Goal: Task Accomplishment & Management: Use online tool/utility

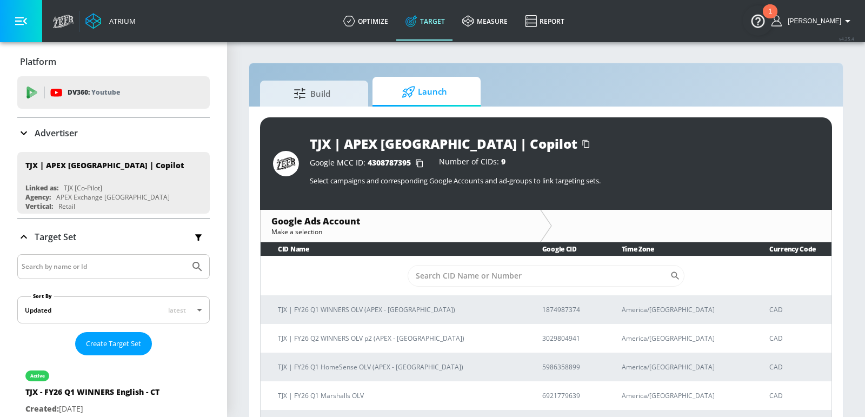
click at [82, 264] on input "Search by name or Id" at bounding box center [104, 267] width 164 height 14
click at [67, 129] on p "Advertiser" at bounding box center [56, 133] width 43 height 12
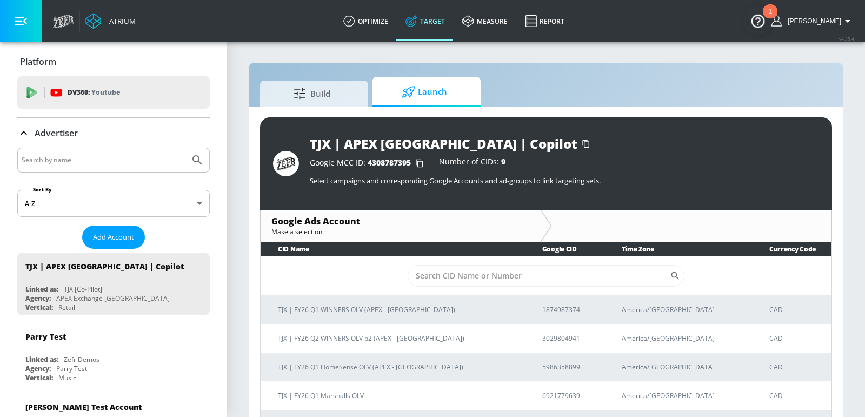
click at [68, 158] on input "Search by name" at bounding box center [104, 160] width 164 height 14
type input "w"
type input "air canada"
click at [185, 148] on button "Submit Search" at bounding box center [197, 160] width 24 height 24
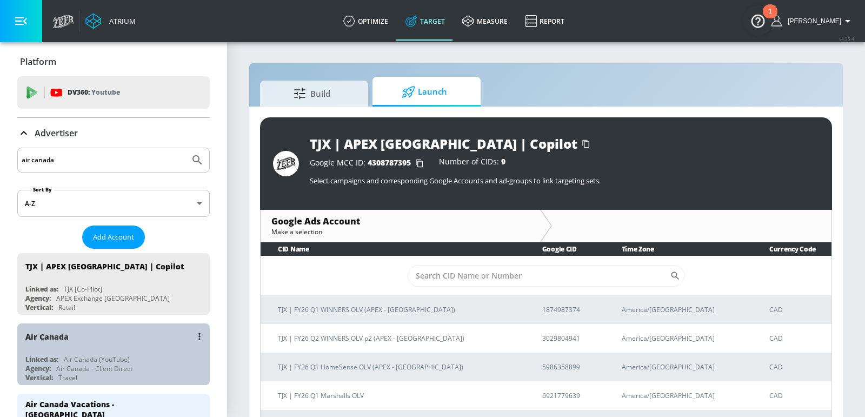
click at [82, 341] on div "Air Canada Linked as: Air Canada (YouTube) Agency: Air Canada - Client Direct V…" at bounding box center [113, 354] width 192 height 62
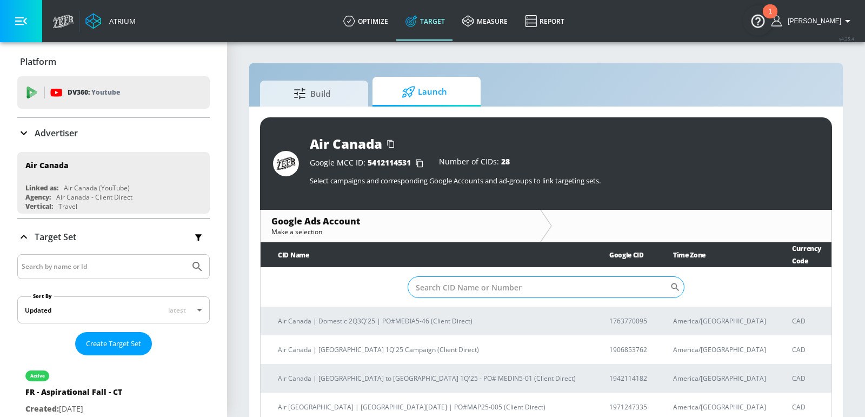
click at [554, 284] on input "Sort By" at bounding box center [539, 287] width 262 height 22
paste input "2021609507"
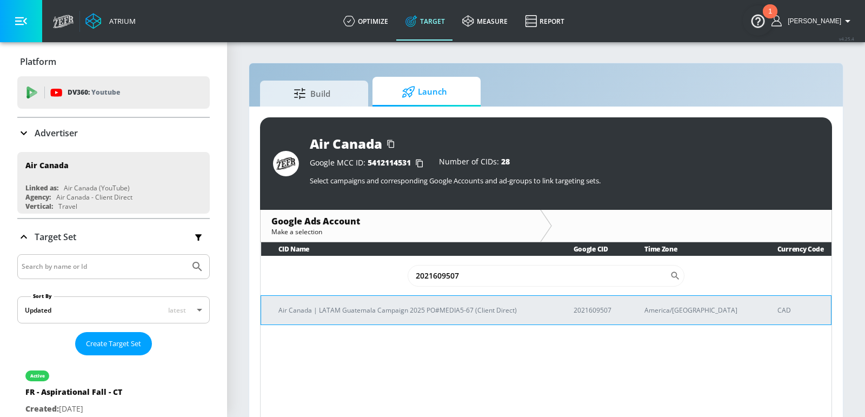
type input "2021609507"
click at [401, 311] on p "Air Canada | LATAM Guatemala Campaign 2025 PO#MEDIA5-67 (Client Direct)" at bounding box center [412, 309] width 269 height 11
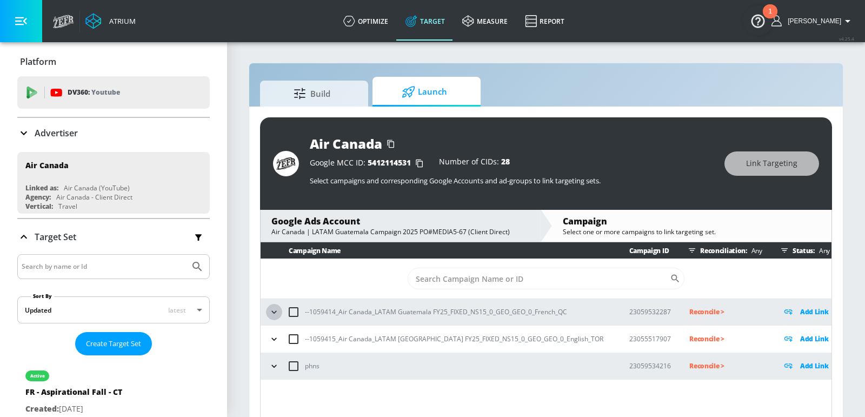
click at [277, 309] on icon "button" at bounding box center [274, 312] width 11 height 11
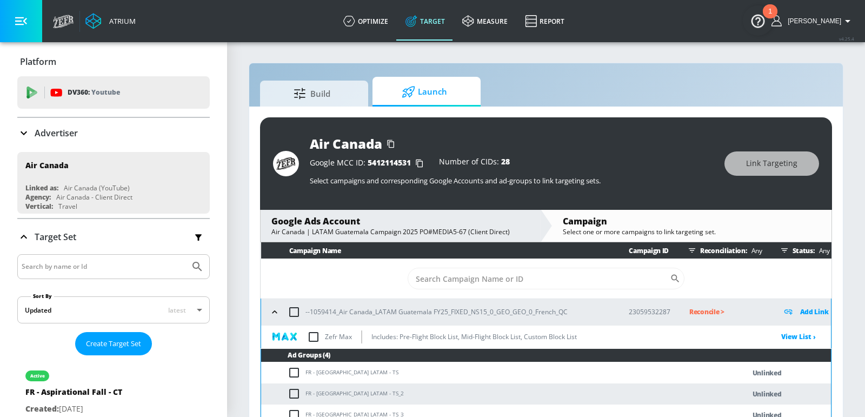
click at [321, 341] on td "FR - [GEOGRAPHIC_DATA] LATAM - TS" at bounding box center [492, 372] width 462 height 21
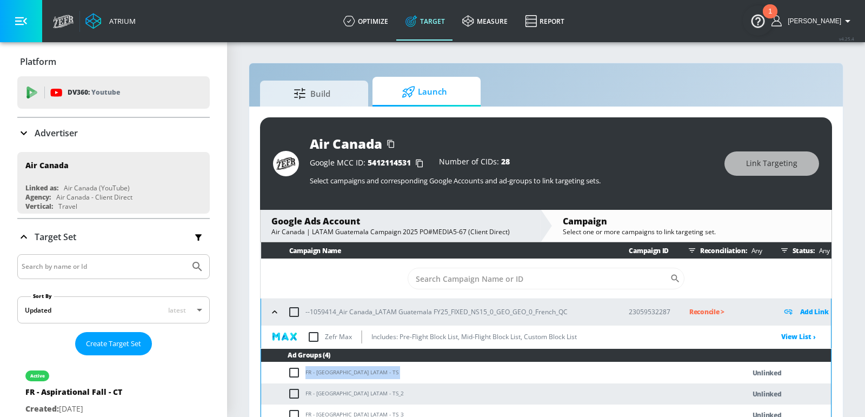
click at [321, 341] on td "FR - [GEOGRAPHIC_DATA] LATAM - TS" at bounding box center [492, 372] width 462 height 21
click at [295, 317] on input "checkbox" at bounding box center [294, 312] width 23 height 23
checkbox input "true"
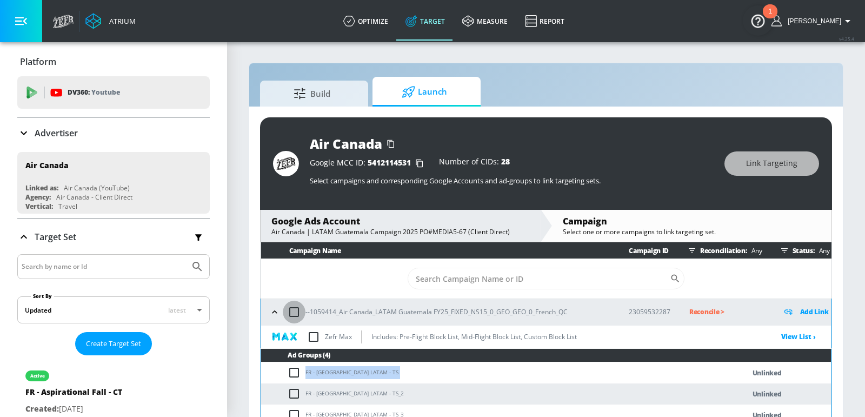
checkbox input "true"
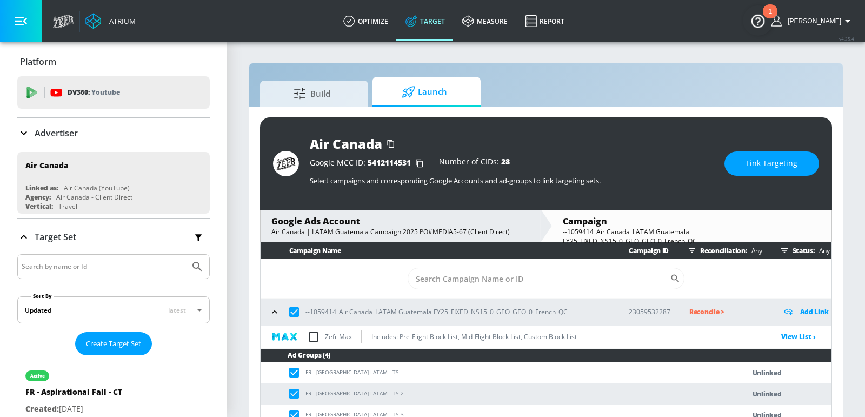
click at [707, 170] on button "Link Targeting" at bounding box center [771, 163] width 95 height 24
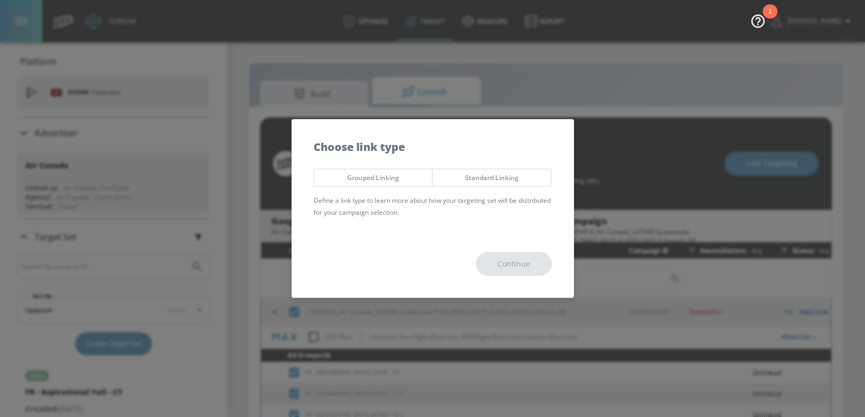
click at [387, 189] on div "Grouped Linking Standard Linking Define a link type to learn more about how you…" at bounding box center [433, 196] width 282 height 67
click at [387, 180] on span "Grouped Linking" at bounding box center [373, 177] width 102 height 11
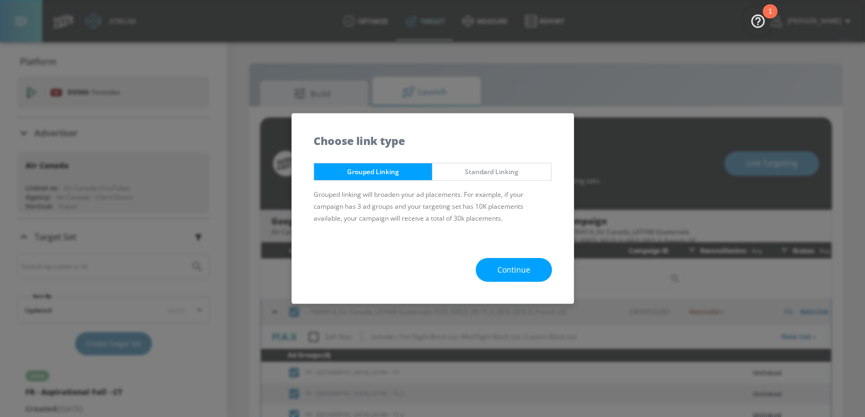
click at [536, 263] on button "Continue" at bounding box center [514, 270] width 76 height 24
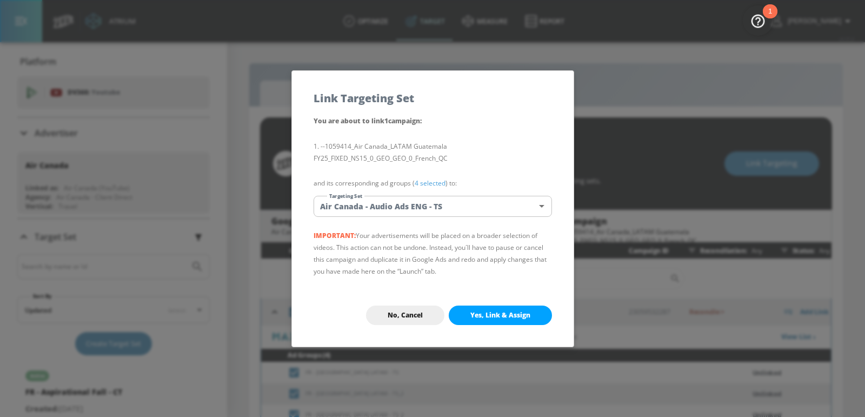
click at [451, 203] on body "Atrium optimize Target measure Report optimize Target measure Report v 4.25.4 E…" at bounding box center [432, 216] width 865 height 433
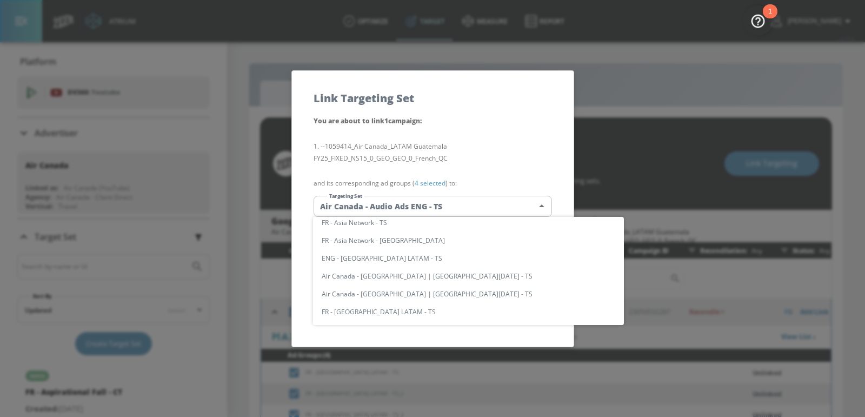
scroll to position [761, 0]
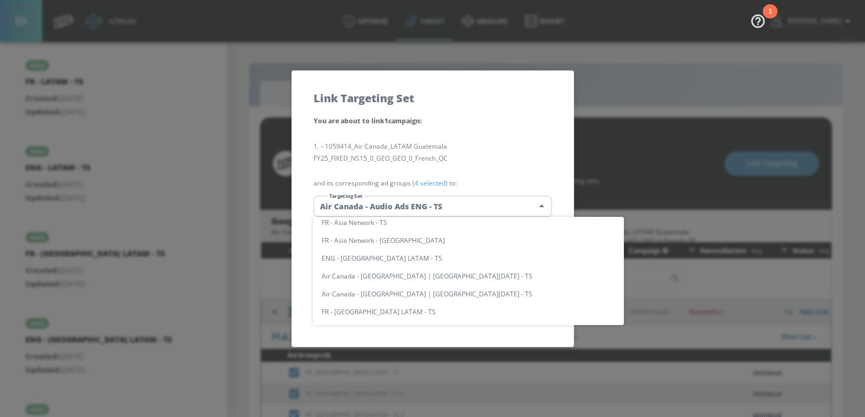
click at [370, 310] on li "FR - [GEOGRAPHIC_DATA] LATAM - TS" at bounding box center [468, 312] width 311 height 18
type input "56a326b4-1c10-432f-9323-4a5c74bee2b1"
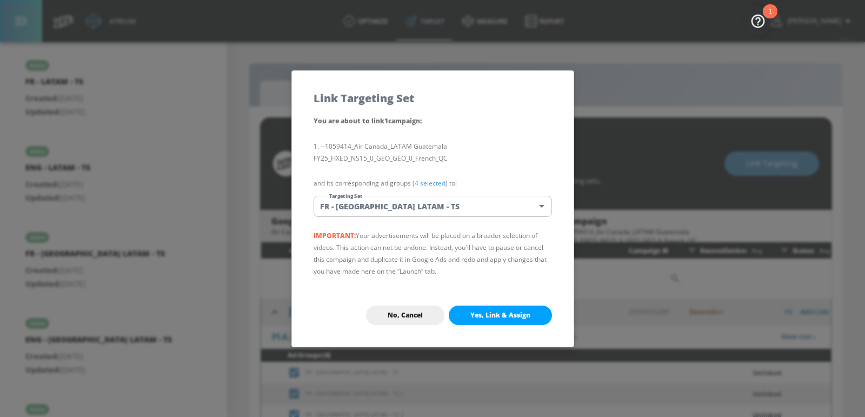
scroll to position [79, 0]
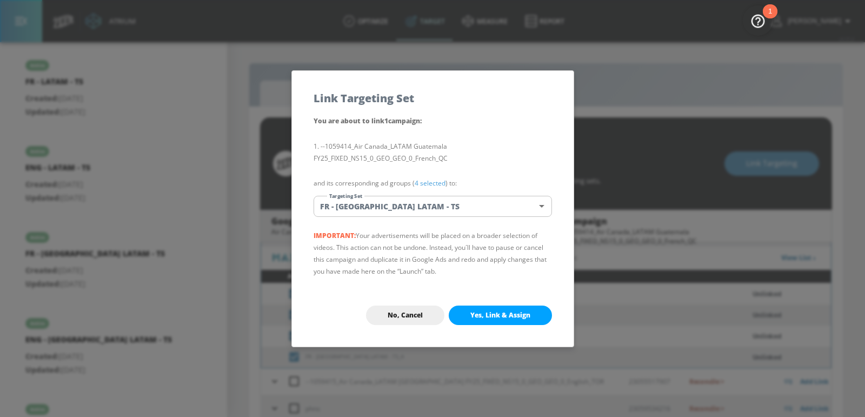
click at [499, 316] on span "Yes, Link & Assign" at bounding box center [500, 315] width 60 height 9
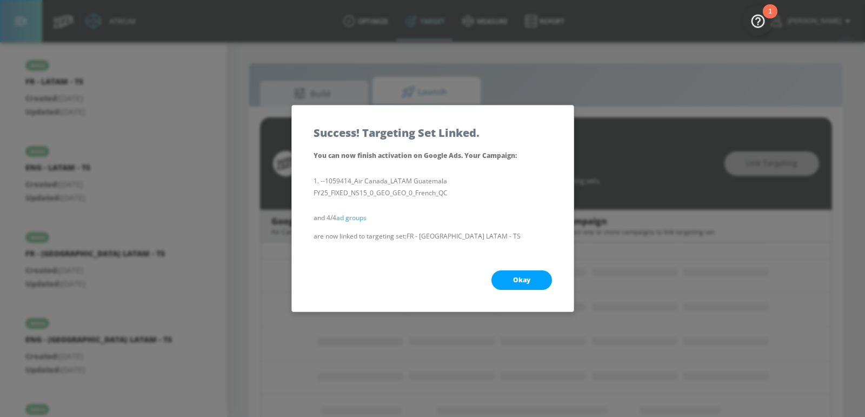
scroll to position [0, 0]
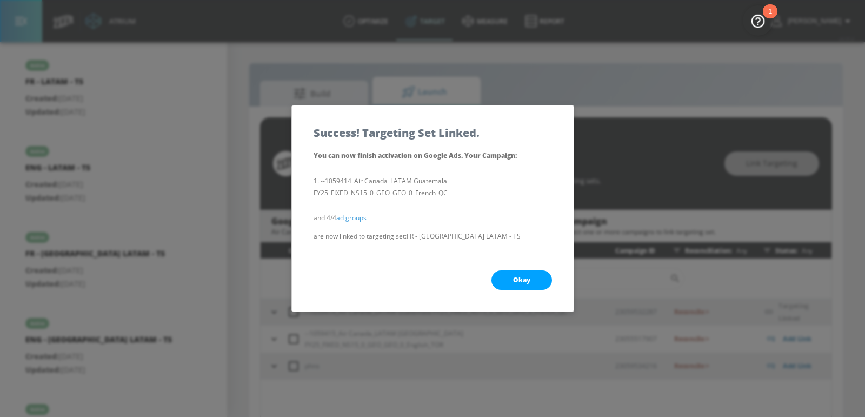
click at [550, 252] on div "Okay" at bounding box center [433, 280] width 282 height 63
click at [511, 280] on button "Okay" at bounding box center [521, 279] width 61 height 19
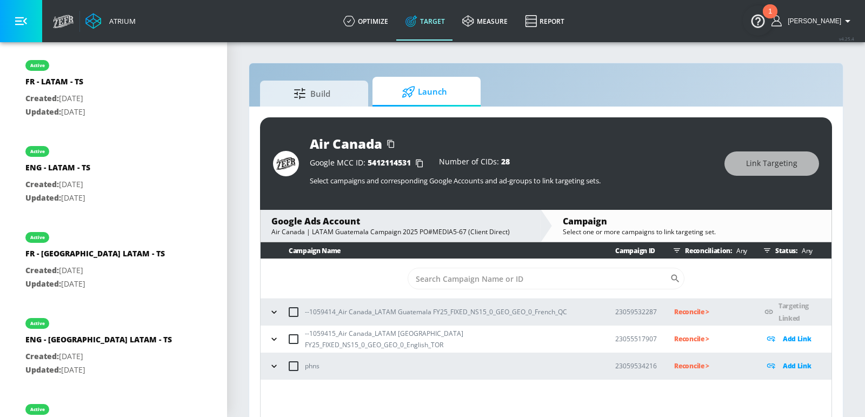
click at [272, 338] on icon "button" at bounding box center [273, 338] width 5 height 3
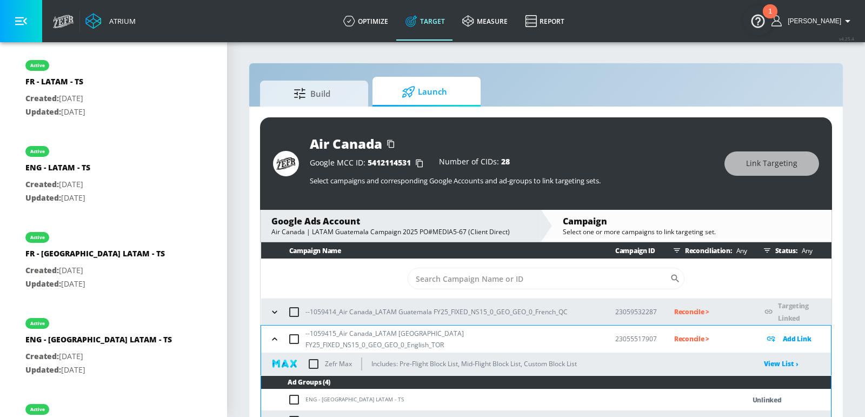
click at [295, 341] on input "checkbox" at bounding box center [294, 339] width 23 height 23
checkbox input "true"
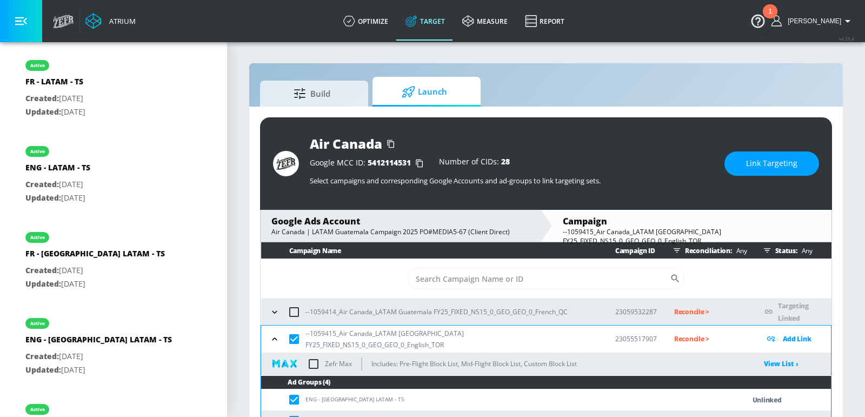
checkbox input "true"
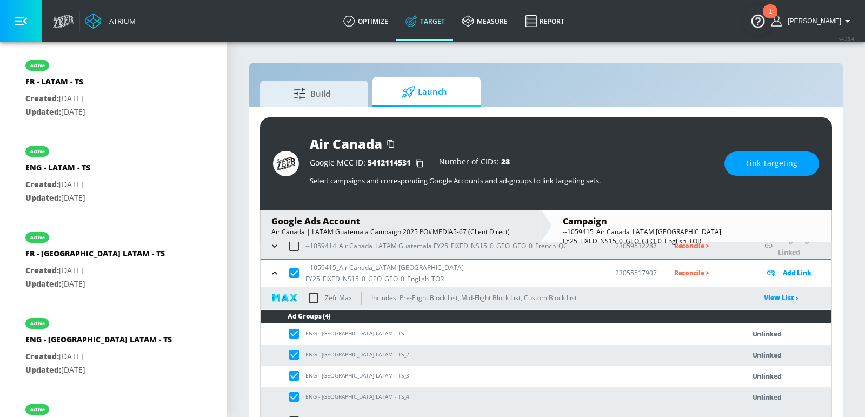
click at [374, 326] on td "ENG - [GEOGRAPHIC_DATA] LATAM - TS" at bounding box center [492, 333] width 462 height 21
click at [362, 328] on td "ENG - [GEOGRAPHIC_DATA] LATAM - TS" at bounding box center [492, 333] width 462 height 21
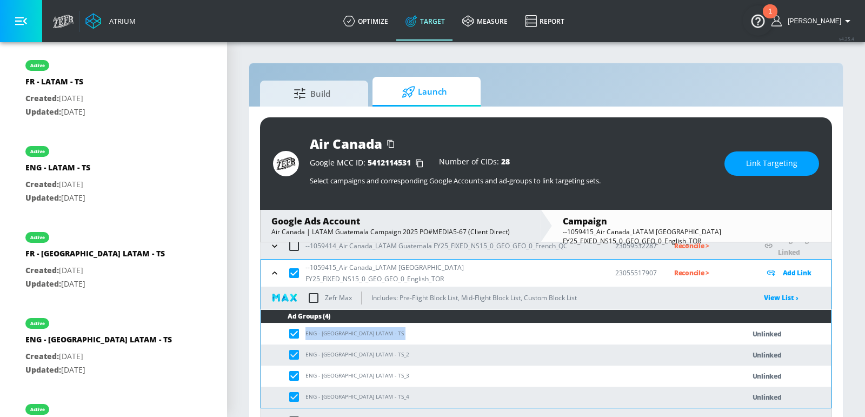
copy td "ENG - [GEOGRAPHIC_DATA] LATAM - TS"
click at [707, 159] on span "Link Targeting" at bounding box center [771, 164] width 51 height 14
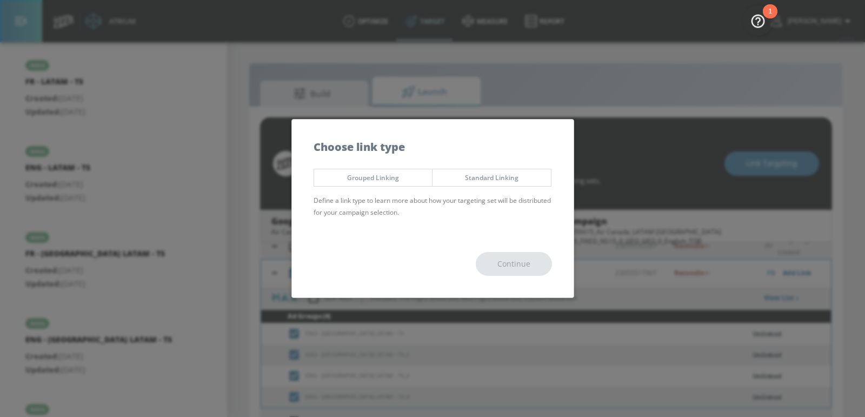
click at [401, 174] on span "Grouped Linking" at bounding box center [373, 177] width 102 height 11
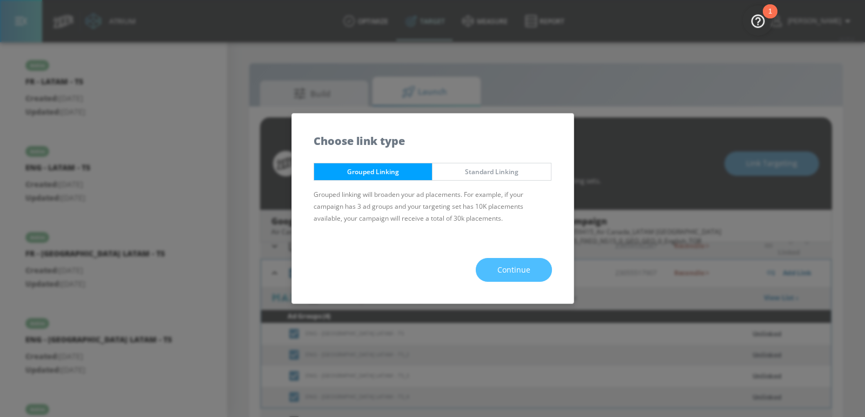
click at [494, 262] on button "Continue" at bounding box center [514, 270] width 76 height 24
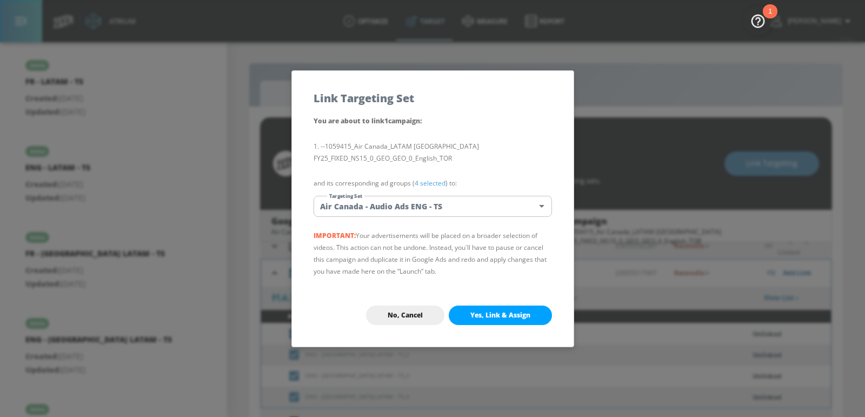
click at [458, 201] on body "Atrium optimize Target measure Report optimize Target measure Report v 4.25.4 E…" at bounding box center [432, 216] width 865 height 433
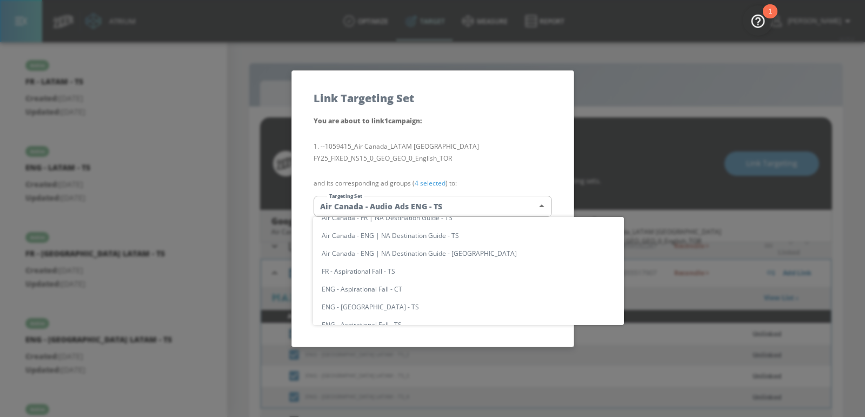
scroll to position [1080, 0]
click at [406, 268] on li "ENG - [GEOGRAPHIC_DATA] LATAM - TS" at bounding box center [468, 271] width 311 height 18
type input "3e8af5dd-475c-4fb4-b1d3-90ad558c7343"
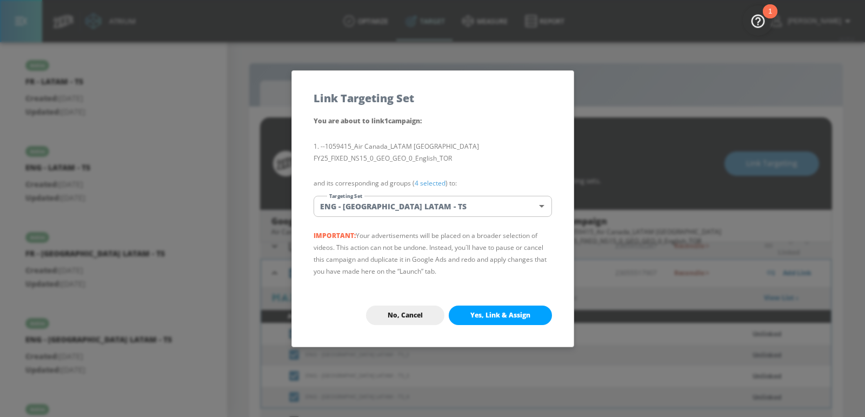
click at [506, 311] on span "Yes, Link & Assign" at bounding box center [500, 315] width 60 height 9
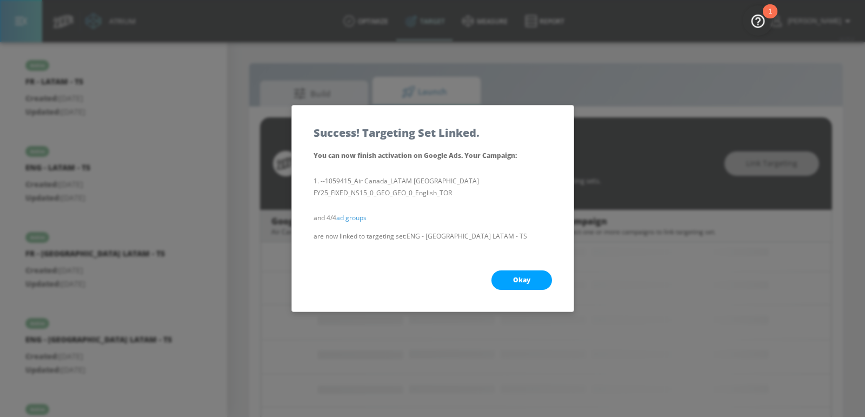
click at [513, 276] on span "Okay" at bounding box center [521, 280] width 17 height 9
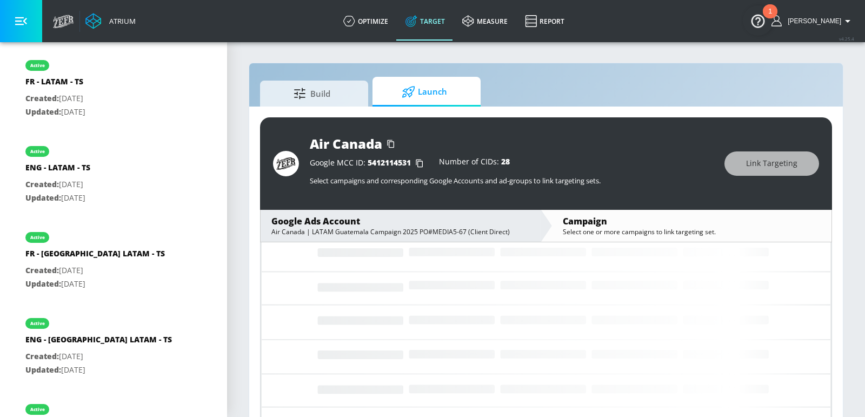
scroll to position [0, 0]
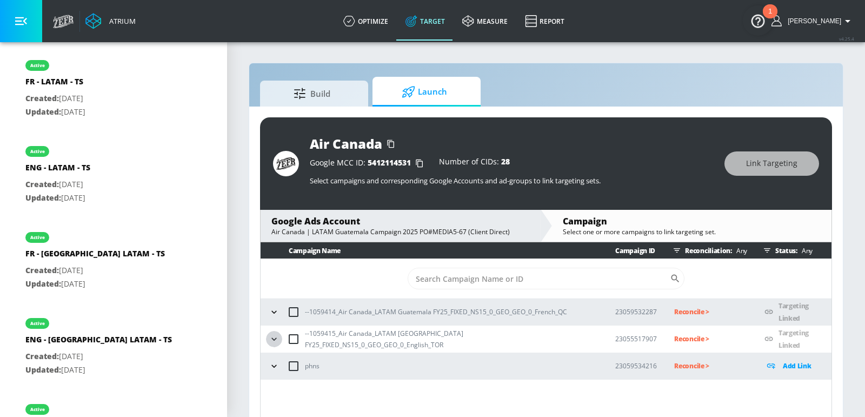
click at [275, 336] on icon "button" at bounding box center [274, 339] width 11 height 11
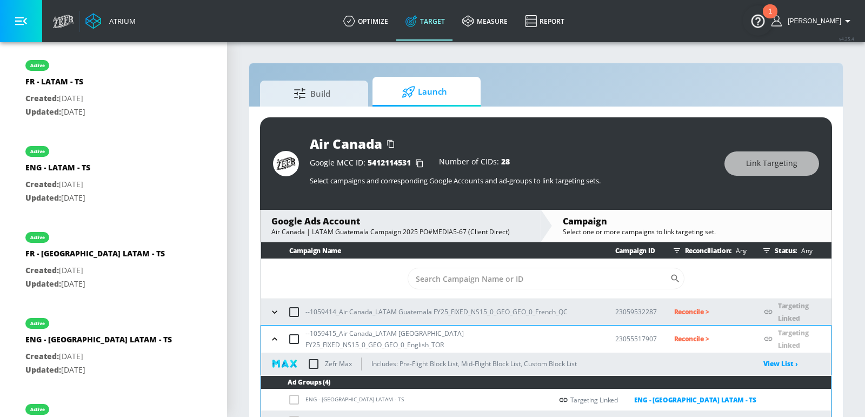
click at [275, 337] on icon "button" at bounding box center [274, 339] width 11 height 11
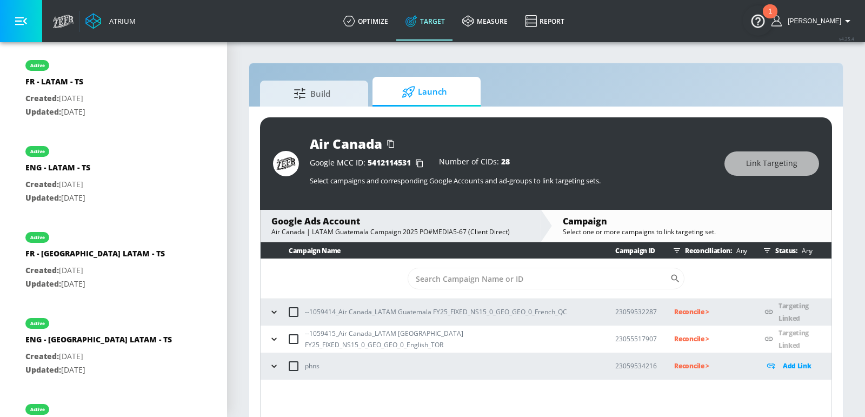
click at [684, 314] on p "Reconcile >" at bounding box center [710, 311] width 73 height 12
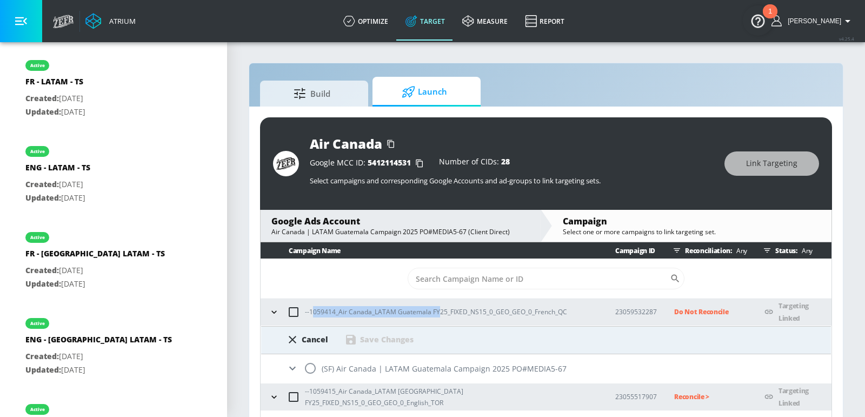
drag, startPoint x: 436, startPoint y: 311, endPoint x: 313, endPoint y: 311, distance: 123.8
click at [313, 311] on p "--1059414_Air Canada_LATAM Guatemala FY25_FIXED_NS15_0_GEO_GEO_0_French_QC" at bounding box center [436, 311] width 262 height 11
copy p "059414_Air Canada_LATAM Guatemala FY"
click at [311, 341] on input "radio" at bounding box center [310, 368] width 23 height 23
radio input "true"
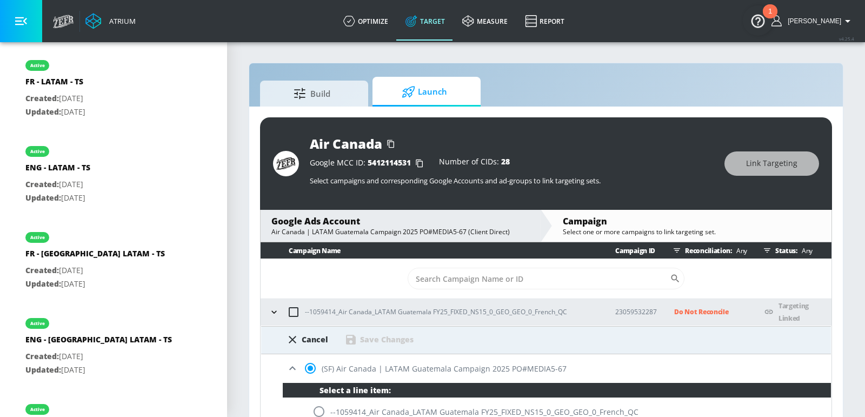
click at [318, 341] on input "radio" at bounding box center [319, 411] width 23 height 23
radio input "true"
click at [388, 337] on div "Save Changes" at bounding box center [387, 339] width 54 height 10
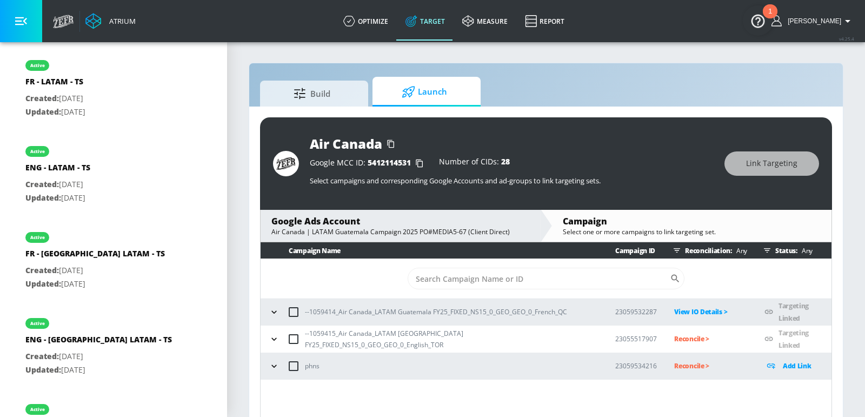
click at [676, 339] on p "Reconcile >" at bounding box center [710, 339] width 73 height 12
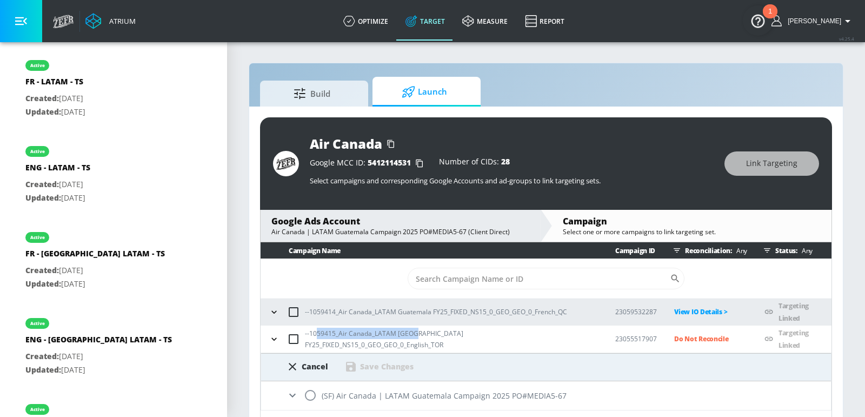
drag, startPoint x: 415, startPoint y: 335, endPoint x: 313, endPoint y: 337, distance: 102.2
click at [313, 337] on p "--1059415_Air Canada_LATAM [GEOGRAPHIC_DATA] FY25_FIXED_NS15_0_GEO_GEO_0_Englis…" at bounding box center [451, 339] width 293 height 23
copy p "059415_Air Canada_LATAM Guate"
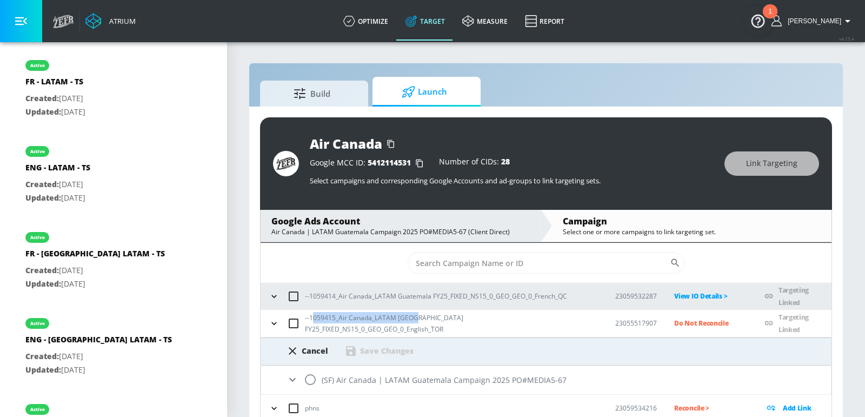
click at [310, 341] on input "radio" at bounding box center [310, 379] width 23 height 23
radio input "true"
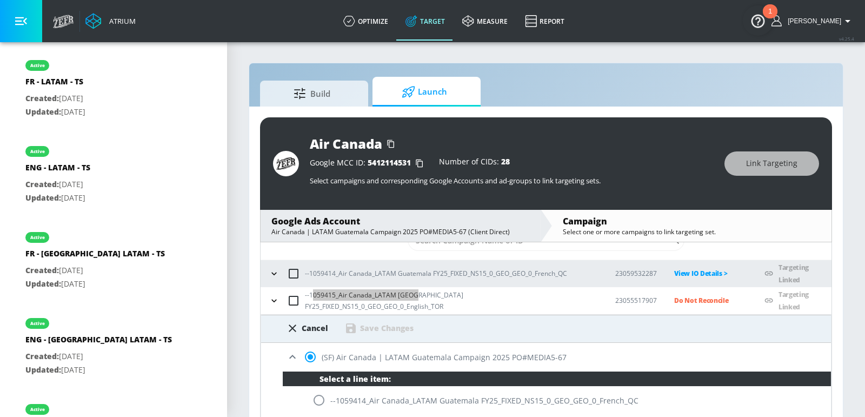
scroll to position [88, 0]
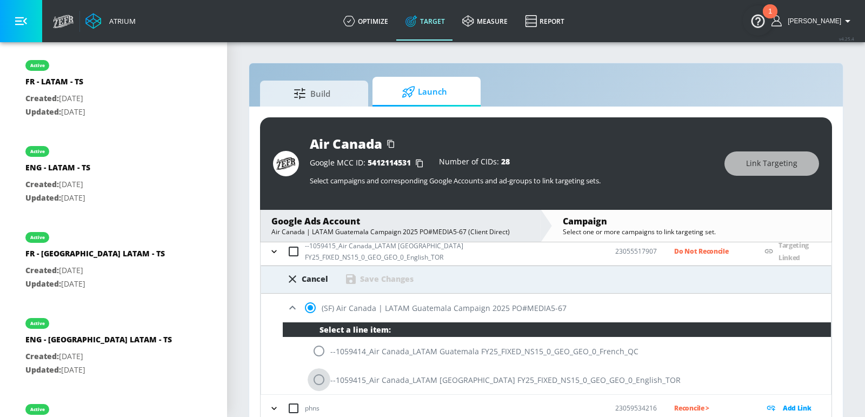
click at [315, 341] on input "radio" at bounding box center [319, 379] width 23 height 23
radio input "true"
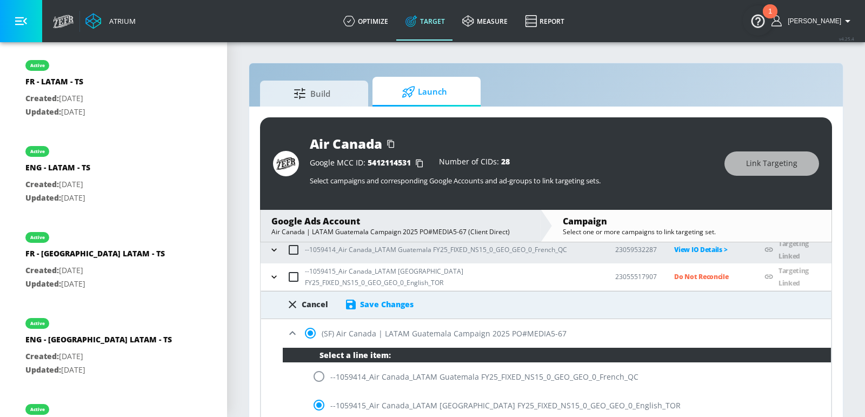
scroll to position [71, 0]
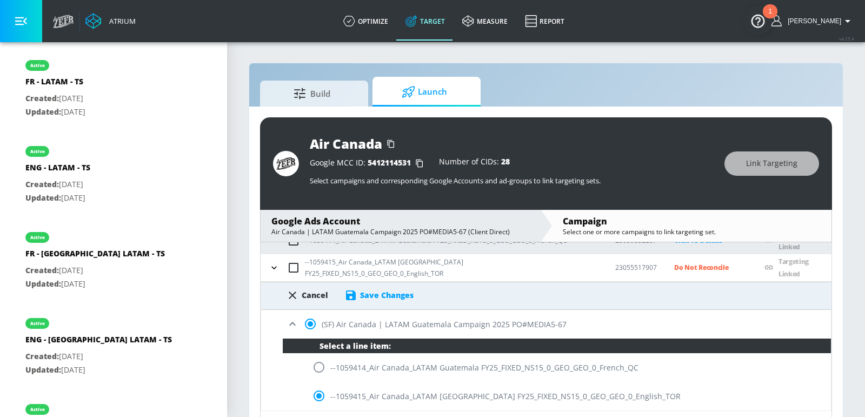
click at [386, 291] on div "Save Changes" at bounding box center [387, 295] width 54 height 10
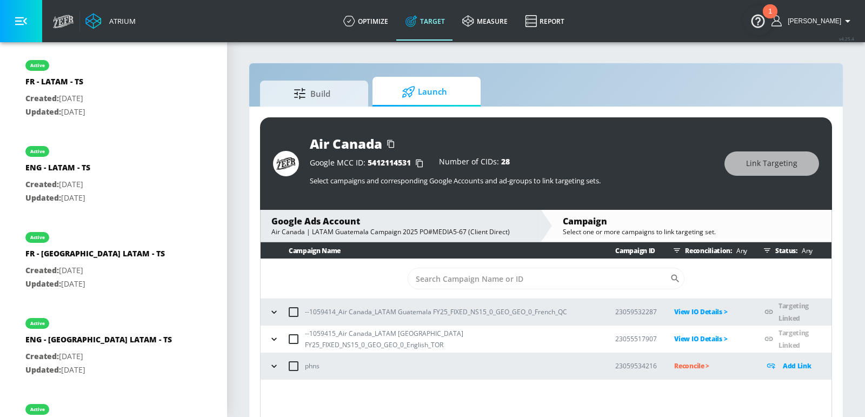
scroll to position [15, 0]
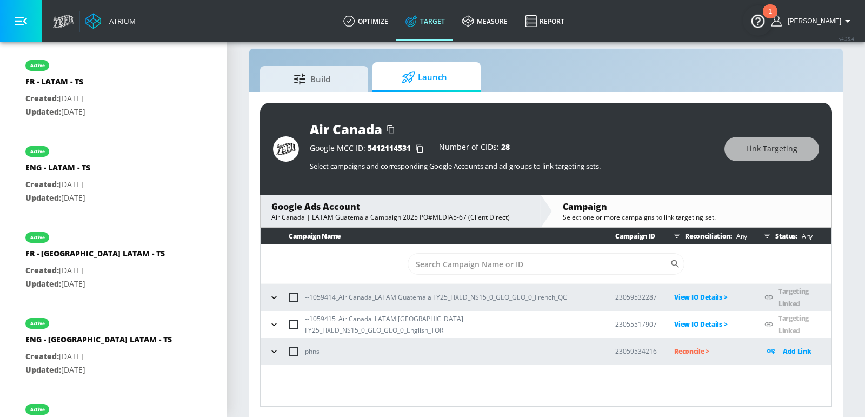
click at [702, 87] on div "Build Launch" at bounding box center [546, 77] width 572 height 30
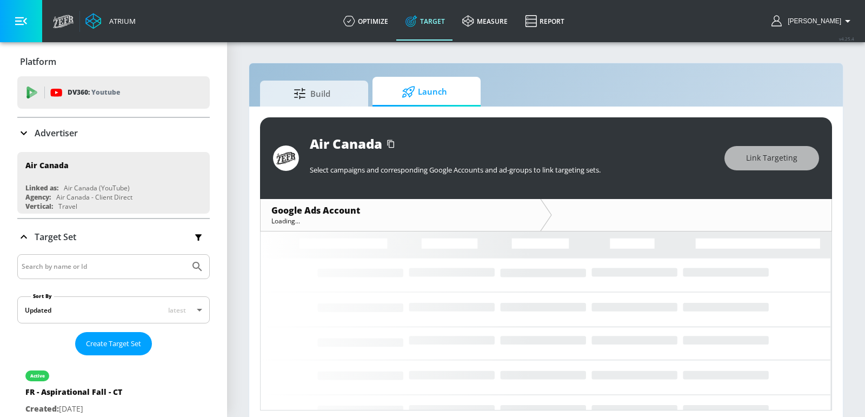
scroll to position [4, 0]
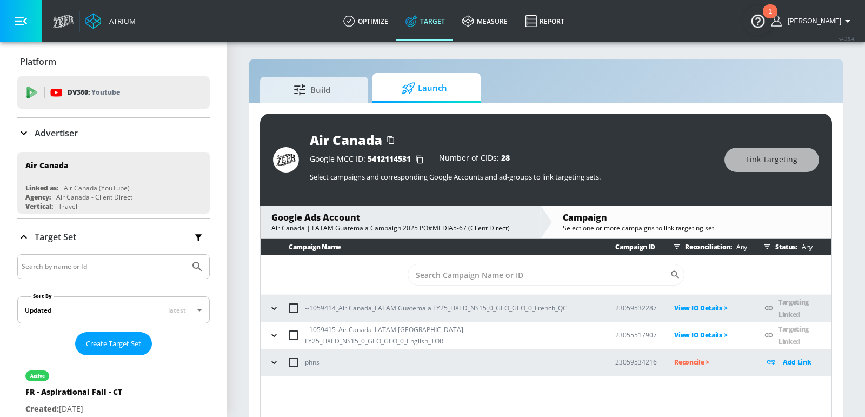
click at [272, 330] on icon "button" at bounding box center [274, 335] width 11 height 11
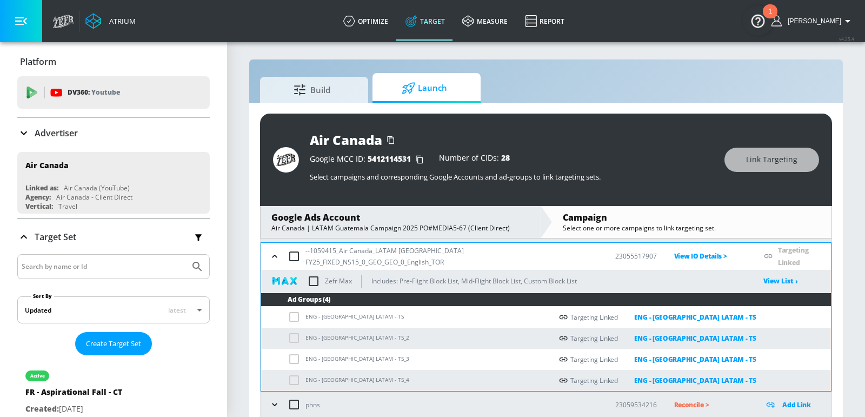
scroll to position [43, 0]
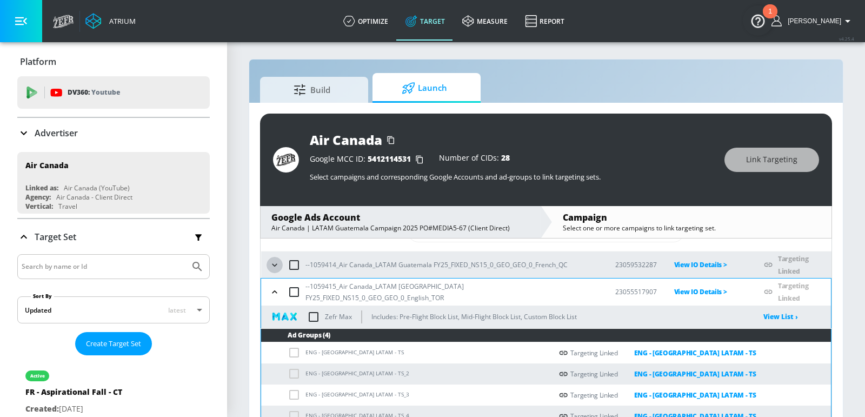
click at [272, 265] on icon "button" at bounding box center [274, 265] width 11 height 11
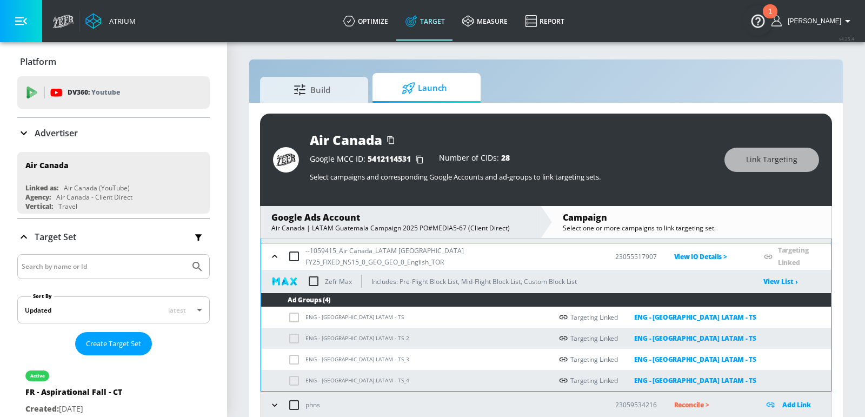
scroll to position [0, 0]
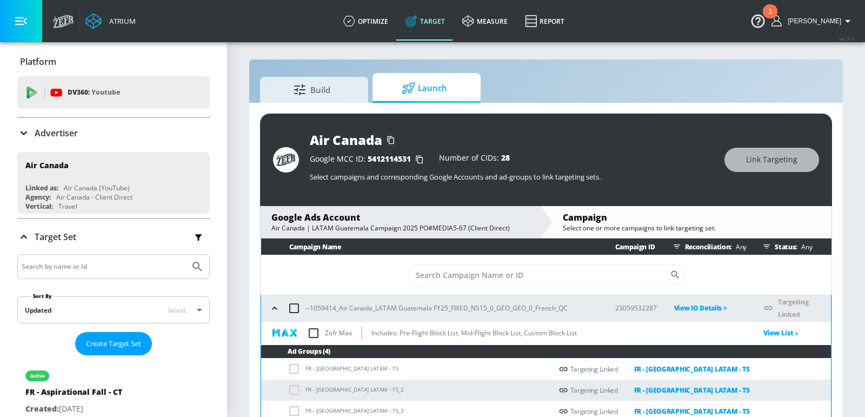
click div "Build Launch"
